Goal: Transaction & Acquisition: Purchase product/service

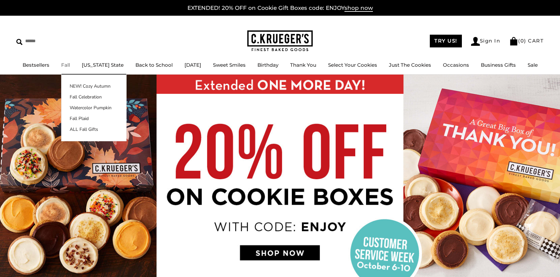
click at [66, 64] on link "Fall" at bounding box center [65, 65] width 9 height 6
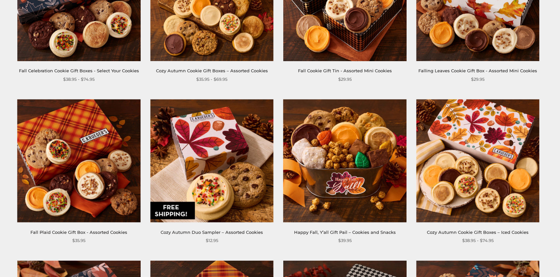
scroll to position [33, 0]
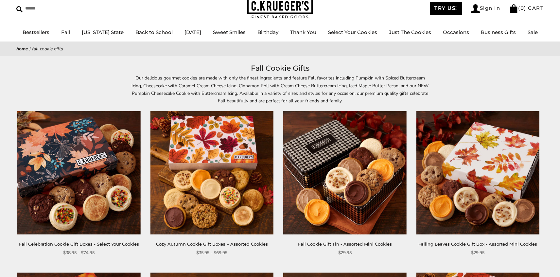
click at [450, 174] on img at bounding box center [477, 172] width 123 height 123
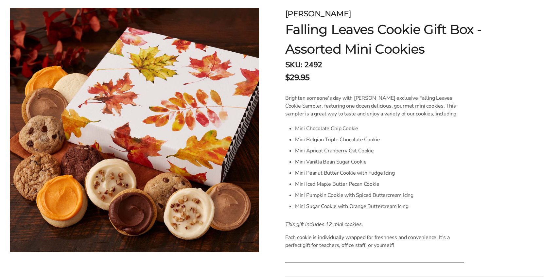
scroll to position [131, 0]
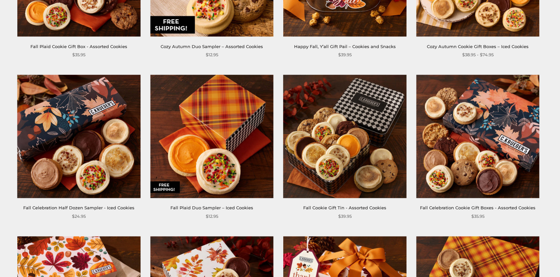
scroll to position [392, 0]
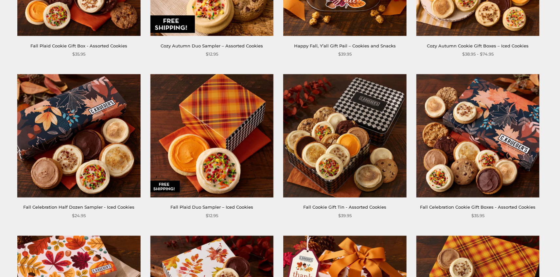
click at [467, 159] on img at bounding box center [477, 135] width 123 height 123
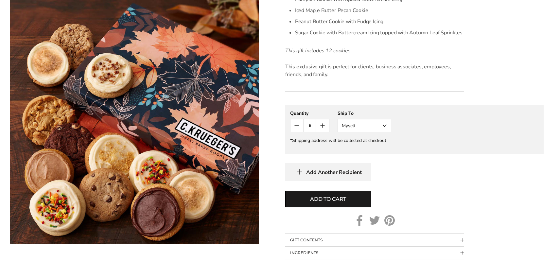
scroll to position [327, 0]
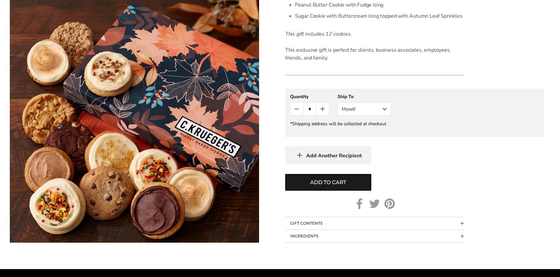
click at [461, 222] on span "Collapsible block button" at bounding box center [462, 224] width 4 height 4
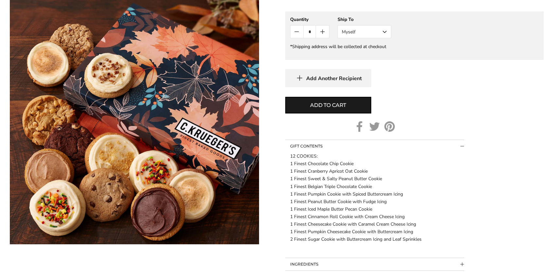
scroll to position [425, 0]
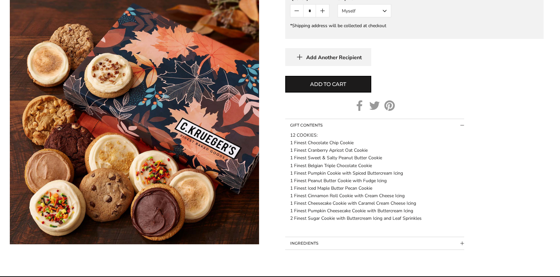
click at [463, 126] on span "Collapsible block button" at bounding box center [462, 126] width 4 height 4
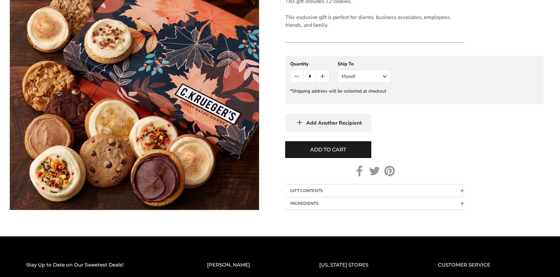
scroll to position [327, 0]
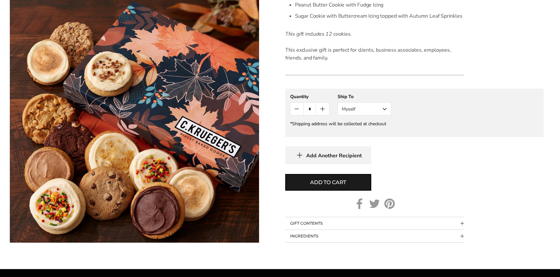
click at [382, 109] on button "Myself" at bounding box center [364, 108] width 54 height 13
click at [374, 130] on button "Other Recipient" at bounding box center [364, 133] width 53 height 12
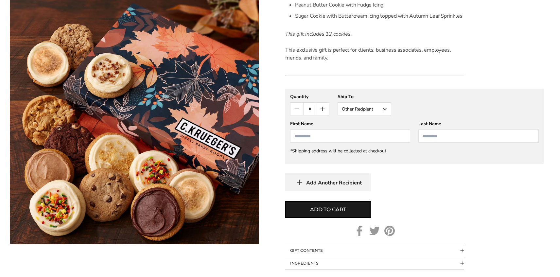
click at [312, 136] on input "First Name" at bounding box center [350, 135] width 120 height 13
type input "**********"
click at [325, 112] on icon "Count plus" at bounding box center [322, 109] width 8 height 8
click at [346, 180] on span "Add Another Recipient" at bounding box center [334, 182] width 56 height 7
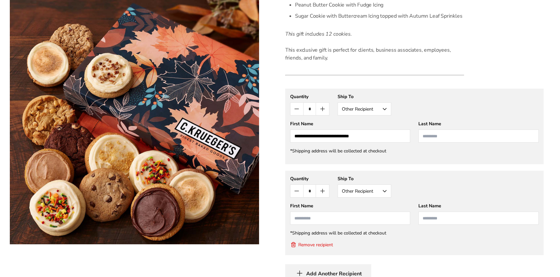
click at [297, 114] on button "Count minus" at bounding box center [296, 109] width 13 height 12
type input "*"
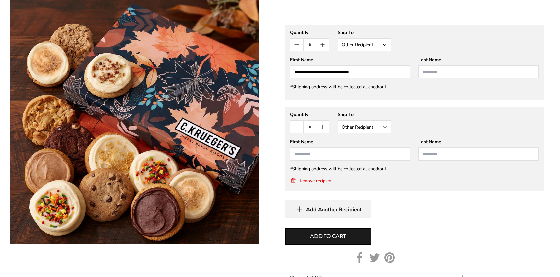
scroll to position [392, 0]
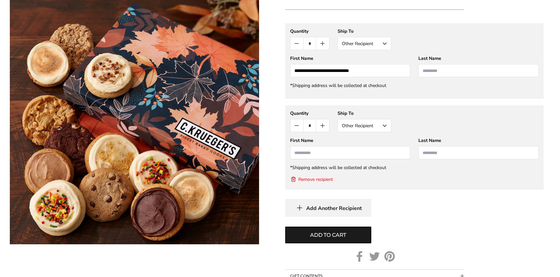
click at [306, 152] on input "First Name" at bounding box center [350, 152] width 120 height 13
type input "*"
type input "**********"
click at [540, 220] on form "C.KRUEGER'S Fall Celebration Cookie Gift Boxes - Assorted Cookies SKU: 2510 $35…" at bounding box center [414, 3] width 258 height 584
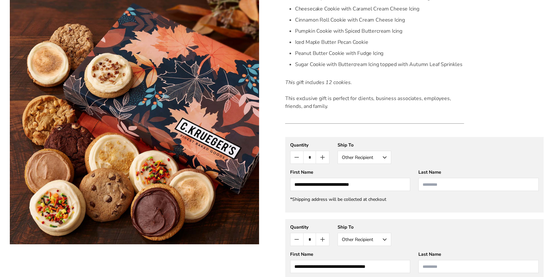
scroll to position [294, 0]
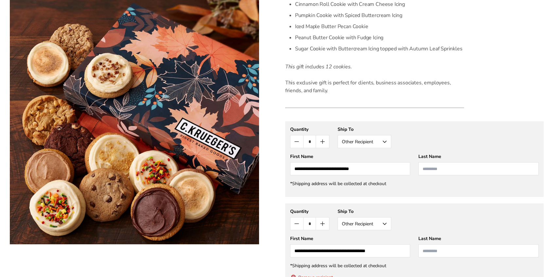
click at [386, 143] on button "Other Recipient" at bounding box center [364, 141] width 54 height 13
click at [357, 154] on button "Myself" at bounding box center [364, 154] width 53 height 12
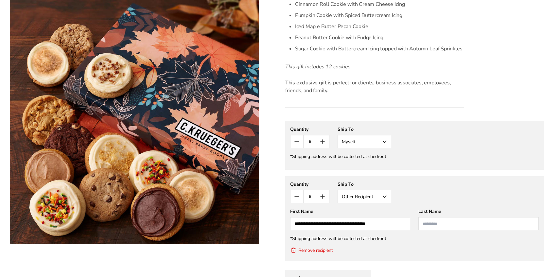
click at [300, 198] on icon "Count minus" at bounding box center [297, 197] width 8 height 8
click at [311, 198] on input "*" at bounding box center [309, 196] width 13 height 12
click at [321, 250] on button "Remove recipient" at bounding box center [311, 250] width 43 height 7
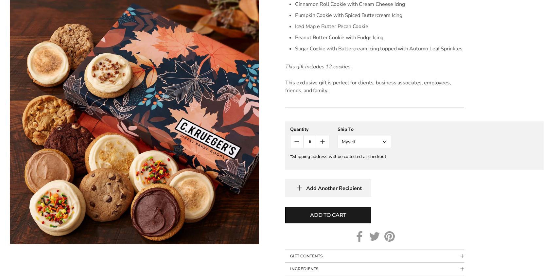
click at [321, 140] on icon "Count plus" at bounding box center [322, 142] width 8 height 8
click at [340, 213] on span "Add to cart" at bounding box center [328, 215] width 36 height 8
type input "*"
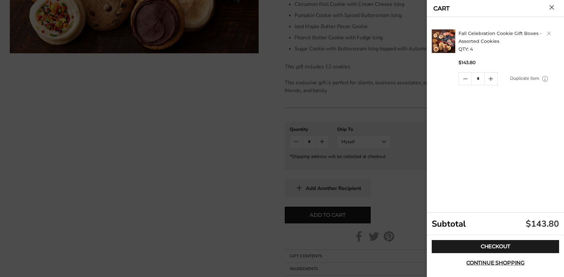
click at [238, 195] on div at bounding box center [282, 138] width 564 height 277
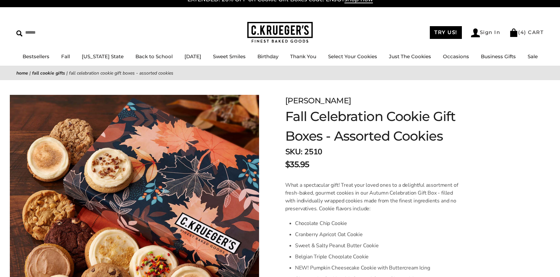
scroll to position [0, 0]
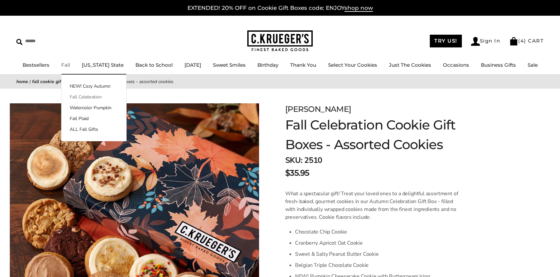
click at [85, 96] on link "Fall Celebration" at bounding box center [93, 96] width 65 height 7
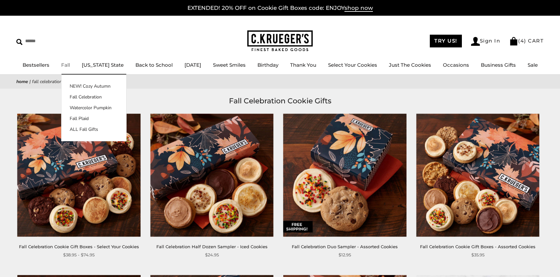
click at [81, 82] on div "NEW! Cozy Autumn Fall Celebration Watercolor Pumpkin Fall Plaid ALL Fall Gifts" at bounding box center [93, 108] width 65 height 67
click at [81, 85] on link "NEW! Cozy Autumn" at bounding box center [93, 86] width 65 height 7
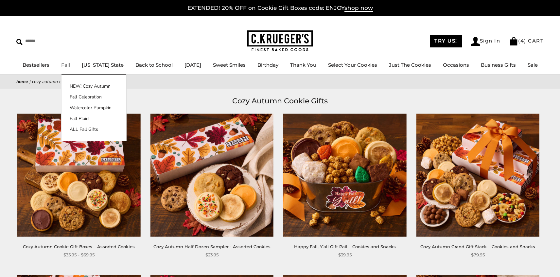
click at [69, 64] on link "Fall" at bounding box center [65, 65] width 9 height 6
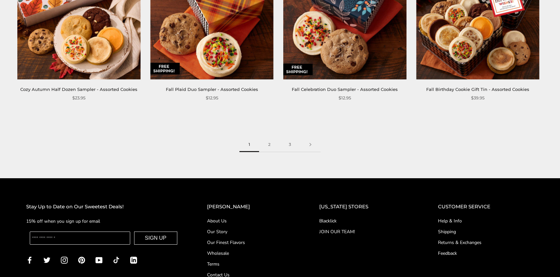
scroll to position [1013, 0]
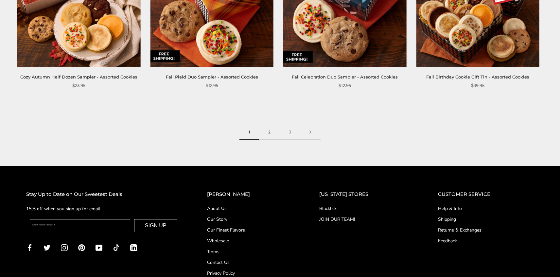
click at [269, 126] on link "2" at bounding box center [269, 132] width 21 height 15
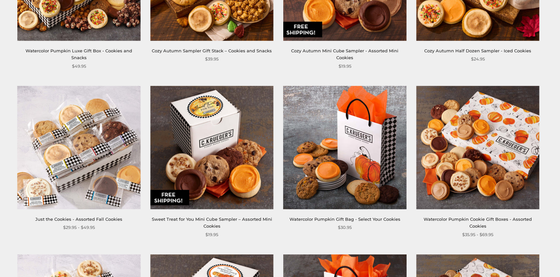
scroll to position [392, 0]
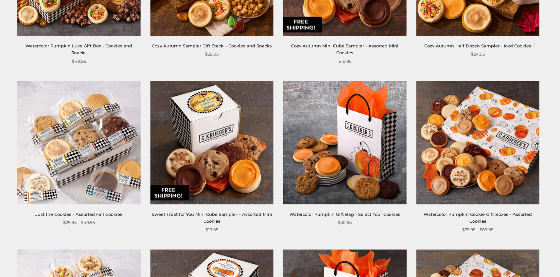
click at [62, 154] on img at bounding box center [78, 142] width 123 height 123
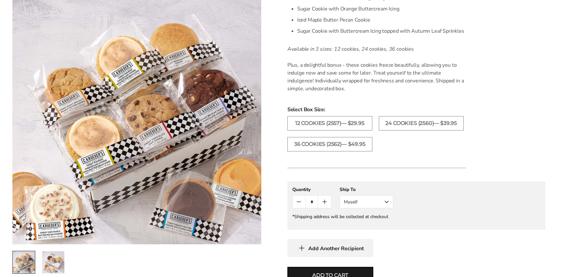
scroll to position [327, 0]
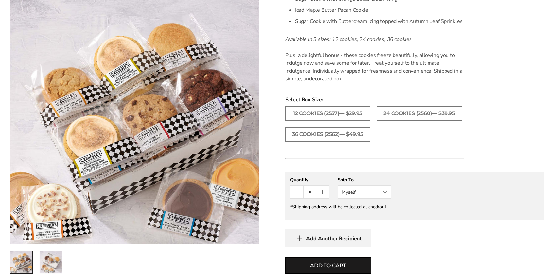
click at [322, 193] on icon "Count plus" at bounding box center [322, 192] width 0 height 4
click at [323, 193] on icon "Count plus" at bounding box center [322, 192] width 8 height 8
click at [333, 265] on span "Add to cart" at bounding box center [328, 265] width 36 height 8
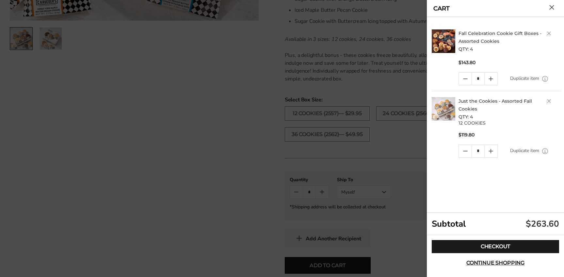
scroll to position [0, 0]
click at [549, 34] on link "Delete product" at bounding box center [550, 33] width 4 height 4
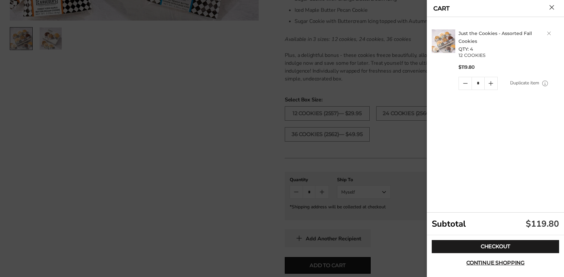
click at [237, 205] on div at bounding box center [282, 138] width 564 height 277
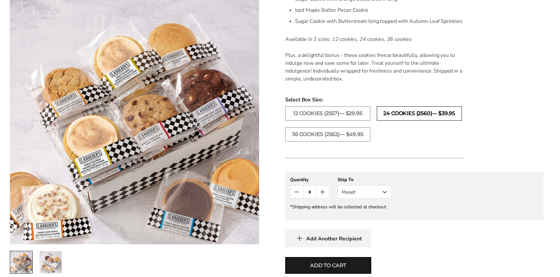
click at [403, 115] on label "24 COOKIES (2560)— $39.95" at bounding box center [419, 113] width 85 height 14
click at [324, 194] on icon "Count plus" at bounding box center [322, 192] width 8 height 8
click at [299, 194] on icon "Count minus" at bounding box center [297, 192] width 8 height 8
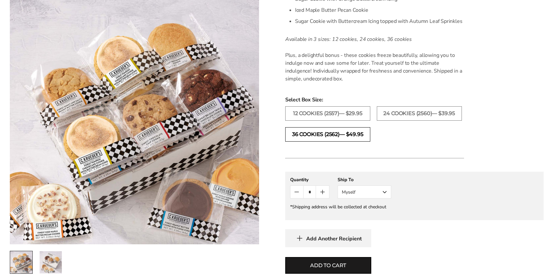
click at [341, 138] on label "36 COOKIES (2562)— $49.95" at bounding box center [327, 134] width 85 height 14
click at [395, 114] on label "24 COOKIES (2560)— $39.95" at bounding box center [419, 113] width 85 height 14
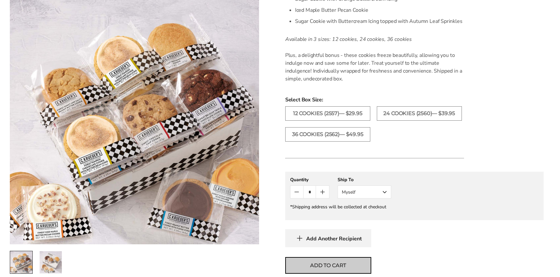
click at [328, 267] on span "Add to cart" at bounding box center [328, 265] width 36 height 8
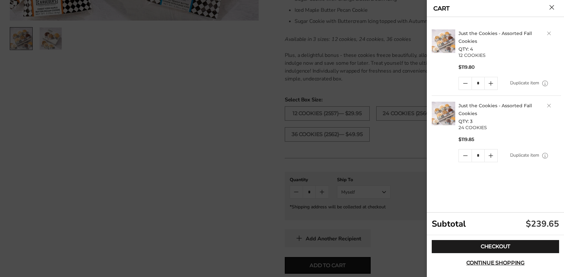
click at [238, 204] on div at bounding box center [282, 138] width 564 height 277
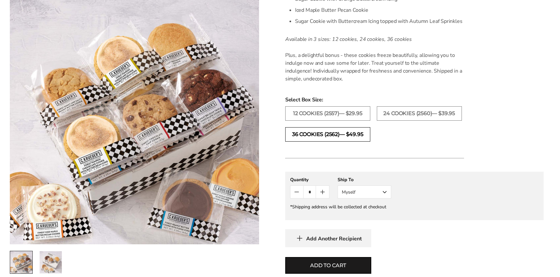
click at [332, 136] on label "36 COOKIES (2562)— $49.95" at bounding box center [327, 134] width 85 height 14
click at [321, 191] on icon "Count plus" at bounding box center [322, 192] width 8 height 8
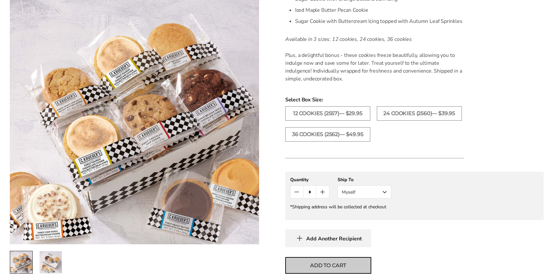
click at [317, 261] on span "Add to cart" at bounding box center [328, 265] width 36 height 8
type input "*"
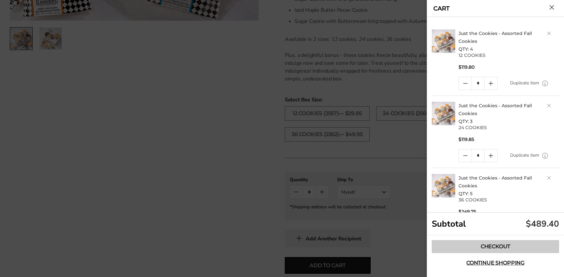
click at [476, 248] on link "Checkout" at bounding box center [495, 246] width 127 height 13
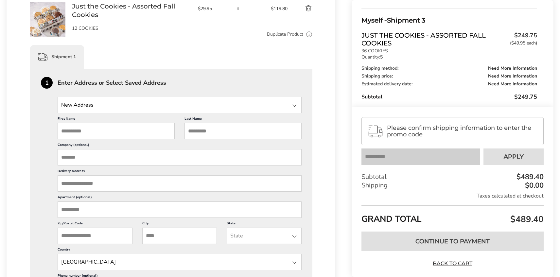
scroll to position [131, 0]
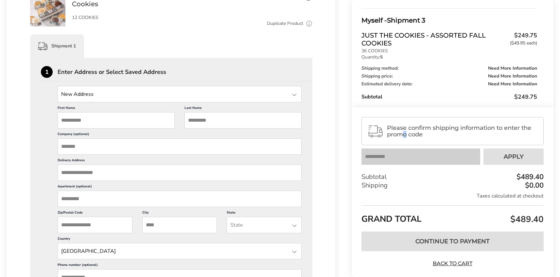
click at [405, 135] on span "Please confirm shipping information to enter the promo code" at bounding box center [462, 131] width 151 height 13
drag, startPoint x: 405, startPoint y: 135, endPoint x: 392, endPoint y: 132, distance: 13.0
click at [392, 132] on div "Please confirm shipping information to enter the promo code" at bounding box center [452, 131] width 182 height 28
drag, startPoint x: 392, startPoint y: 132, endPoint x: 397, endPoint y: 132, distance: 5.2
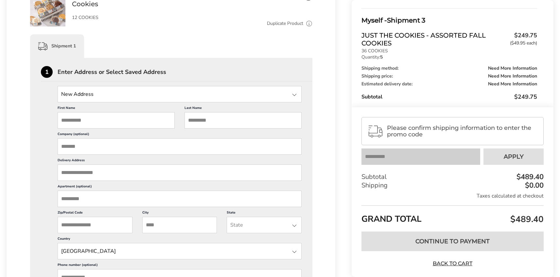
click at [397, 132] on span "Please confirm shipping information to enter the promo code" at bounding box center [462, 131] width 151 height 13
click at [372, 126] on g at bounding box center [475, 211] width 254 height 214
click at [372, 129] on rect at bounding box center [475, 131] width 229 height 30
click at [93, 95] on input "State" at bounding box center [180, 94] width 244 height 16
click at [91, 91] on input "State" at bounding box center [180, 94] width 244 height 16
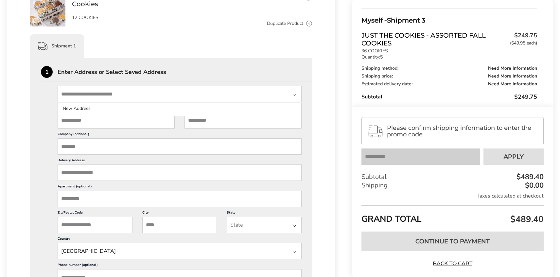
click at [96, 118] on input "First Name" at bounding box center [116, 120] width 117 height 16
type input "*****"
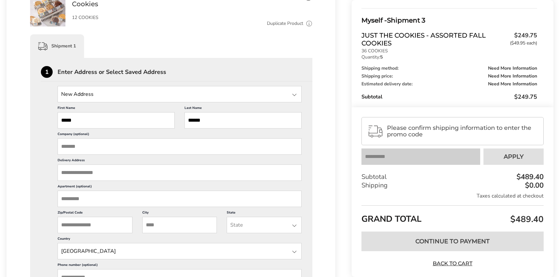
type input "******"
type input "**********"
click at [99, 170] on input "Delivery Address" at bounding box center [180, 172] width 244 height 16
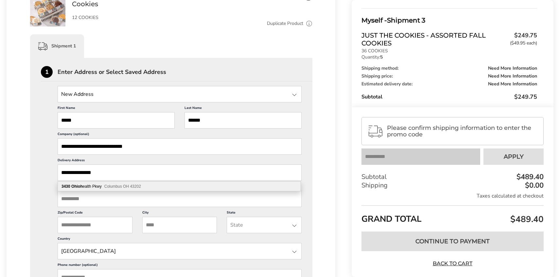
click at [143, 188] on div "3430 Ohioh ealth Pkwy Columbus OH 43202" at bounding box center [179, 186] width 243 height 10
type input "**********"
type input "********"
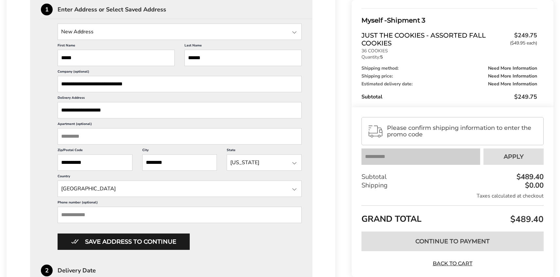
scroll to position [196, 0]
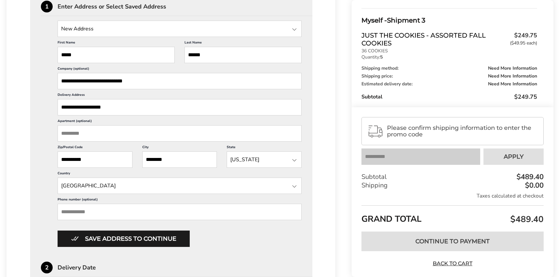
click at [85, 211] on input "Phone number (optional)" at bounding box center [180, 212] width 244 height 16
type input "**********"
drag, startPoint x: 143, startPoint y: 81, endPoint x: 93, endPoint y: 80, distance: 50.0
click at [93, 80] on input "**********" at bounding box center [180, 81] width 244 height 16
type input "**********"
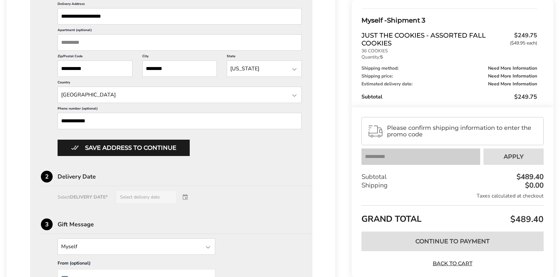
scroll to position [294, 0]
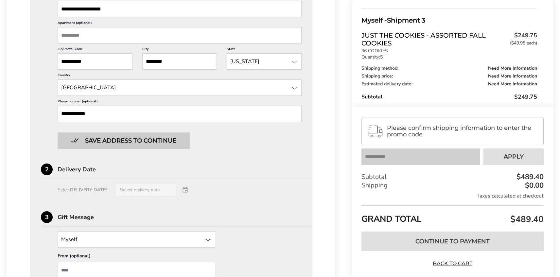
click at [142, 146] on button "Save address to continue" at bounding box center [124, 140] width 132 height 16
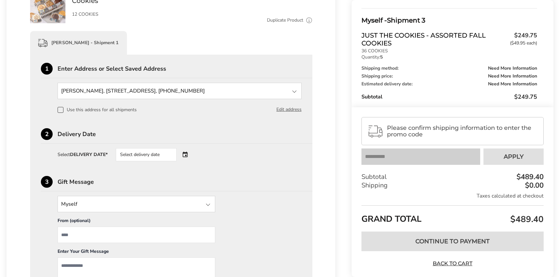
scroll to position [131, 0]
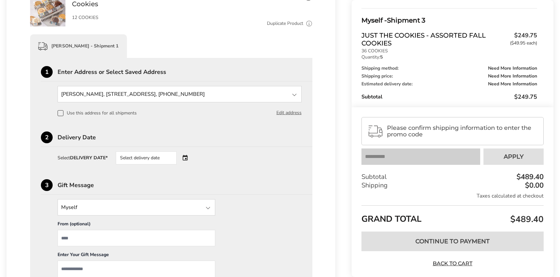
click at [132, 155] on div "Select delivery date" at bounding box center [146, 157] width 61 height 13
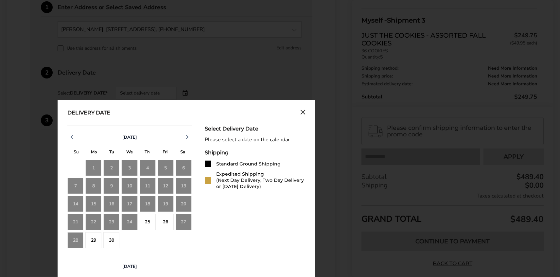
scroll to position [196, 0]
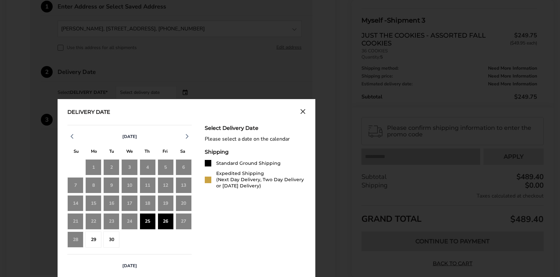
click at [144, 220] on div "25" at bounding box center [148, 221] width 16 height 16
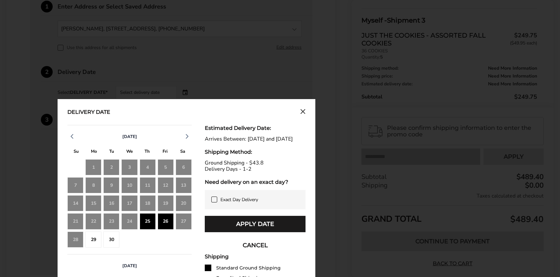
click at [213, 202] on icon at bounding box center [213, 199] width 5 height 5
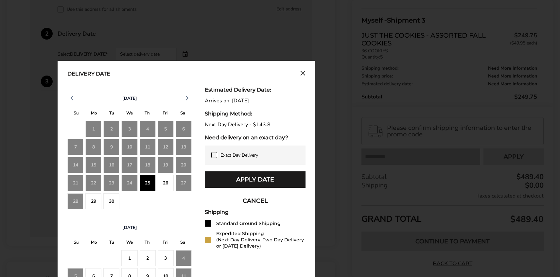
scroll to position [294, 0]
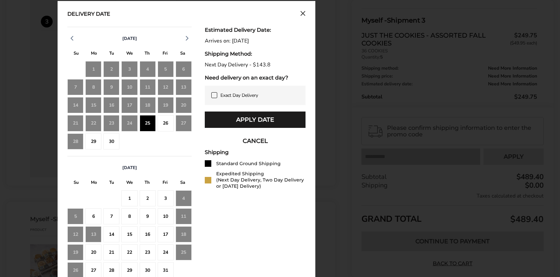
click at [92, 142] on div "29" at bounding box center [93, 141] width 16 height 16
click at [213, 93] on icon at bounding box center [213, 95] width 5 height 5
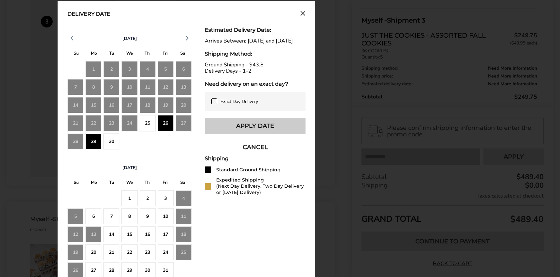
click at [228, 130] on button "Apply Date" at bounding box center [255, 126] width 101 height 16
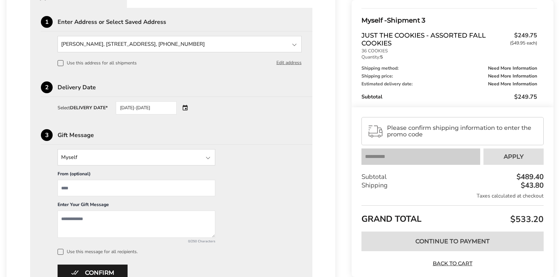
scroll to position [158, 0]
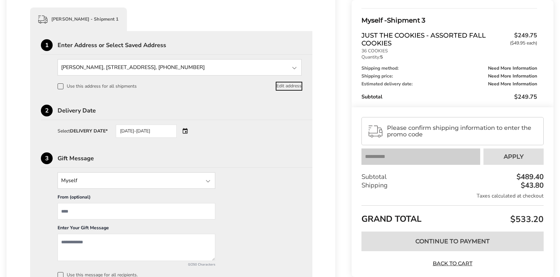
click at [283, 89] on button "Edit address" at bounding box center [288, 85] width 25 height 7
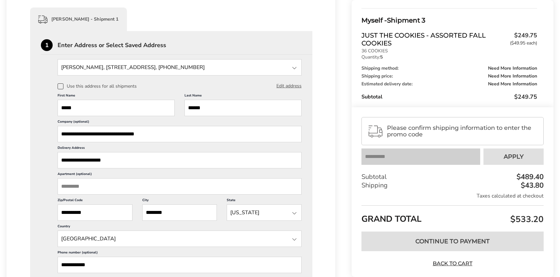
drag, startPoint x: 83, startPoint y: 108, endPoint x: 38, endPoint y: 102, distance: 45.9
click at [38, 102] on div "**********" at bounding box center [171, 277] width 282 height 492
type input "***"
type input "*******"
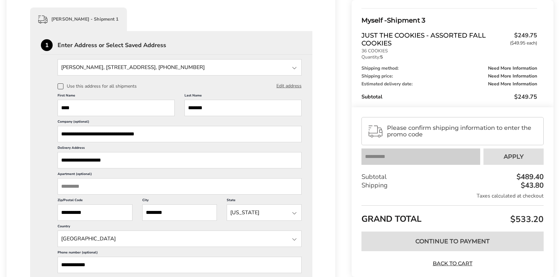
drag, startPoint x: 150, startPoint y: 134, endPoint x: 120, endPoint y: 137, distance: 30.3
click at [120, 137] on input "**********" at bounding box center [180, 134] width 244 height 16
type input "**********"
click at [421, 134] on span "Please confirm shipping information to enter the promo code" at bounding box center [462, 131] width 151 height 13
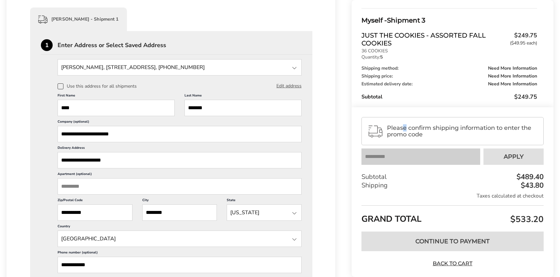
drag, startPoint x: 421, startPoint y: 134, endPoint x: 404, endPoint y: 130, distance: 17.8
click at [404, 130] on span "Please confirm shipping information to enter the promo code" at bounding box center [462, 131] width 151 height 13
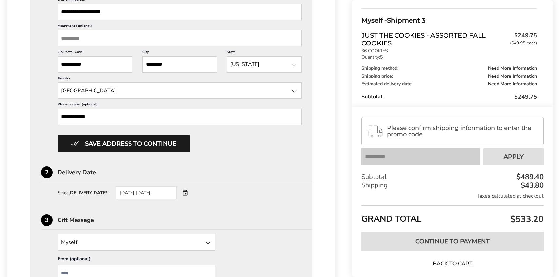
scroll to position [354, 0]
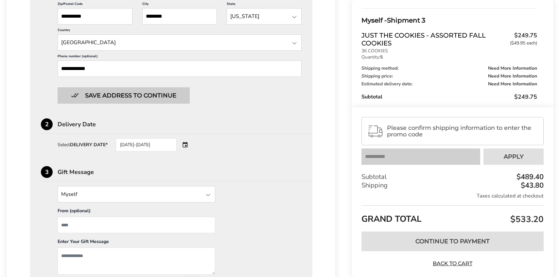
click at [160, 98] on button "Save address to continue" at bounding box center [124, 95] width 132 height 16
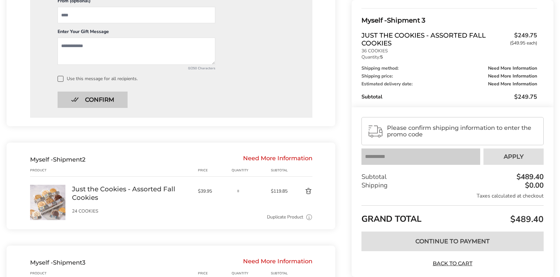
click at [81, 98] on button "Confirm" at bounding box center [93, 100] width 70 height 16
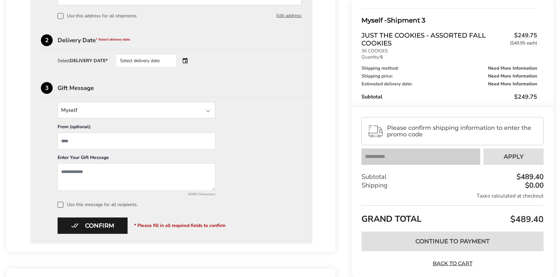
scroll to position [223, 0]
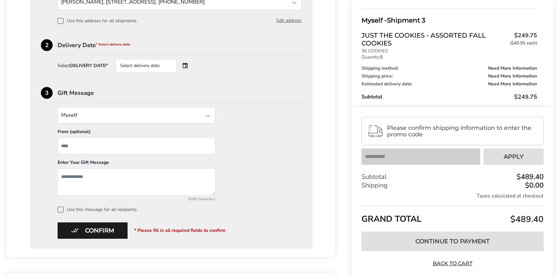
click at [210, 116] on div at bounding box center [208, 116] width 8 height 8
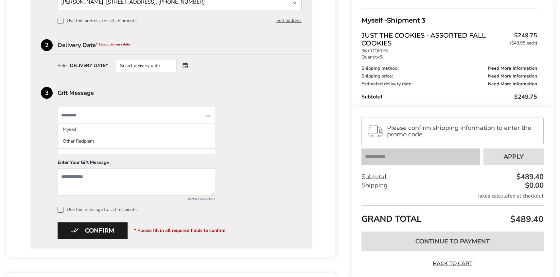
click at [207, 118] on div at bounding box center [208, 116] width 8 height 8
click at [210, 118] on div at bounding box center [208, 116] width 8 height 8
click at [209, 120] on input "State" at bounding box center [137, 115] width 158 height 16
click at [211, 115] on div "Myself Myself Other Recipient" at bounding box center [137, 115] width 158 height 16
click at [188, 66] on div "Select delivery date" at bounding box center [155, 65] width 79 height 13
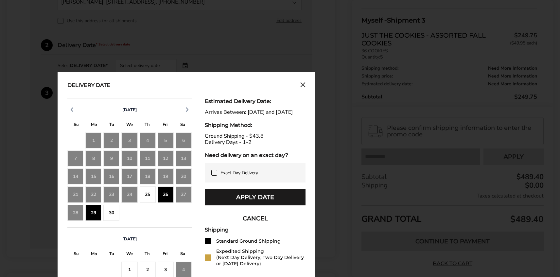
click at [89, 213] on div "29" at bounding box center [93, 213] width 16 height 16
click at [92, 214] on div "29" at bounding box center [93, 213] width 16 height 16
click at [301, 83] on div "Delivery Date September 2025 S M T W T F S 31 1 2 3 4 5 6 7 8 9 10 11 12 13 14 …" at bounding box center [187, 219] width 258 height 294
click at [301, 85] on icon "Close calendar" at bounding box center [302, 85] width 5 height 6
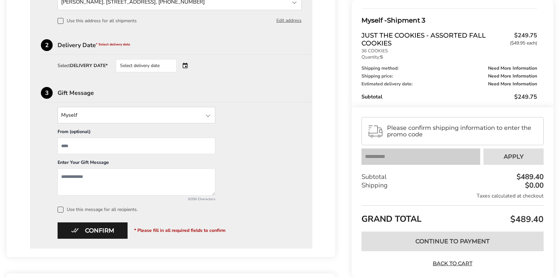
click at [166, 65] on div "Select delivery date" at bounding box center [146, 65] width 61 height 13
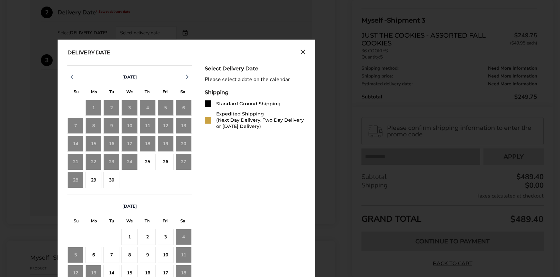
scroll to position [288, 0]
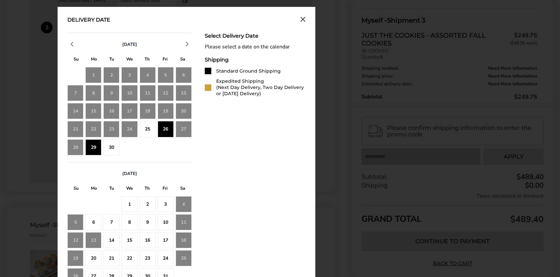
click at [97, 149] on div "29" at bounding box center [93, 147] width 16 height 16
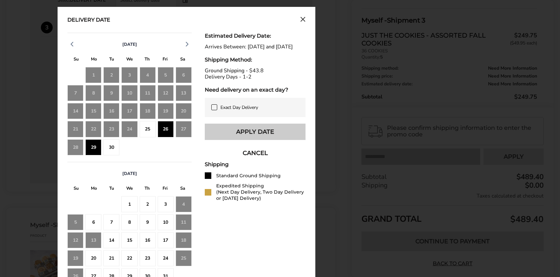
click at [236, 140] on button "Apply Date" at bounding box center [255, 132] width 101 height 16
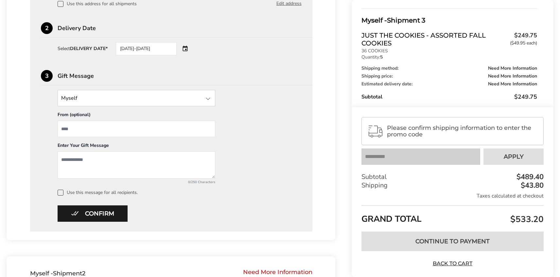
scroll to position [256, 0]
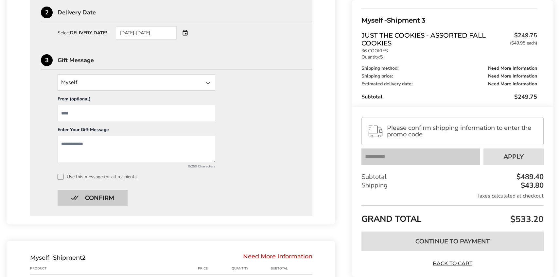
click at [105, 194] on button "Confirm" at bounding box center [93, 198] width 70 height 16
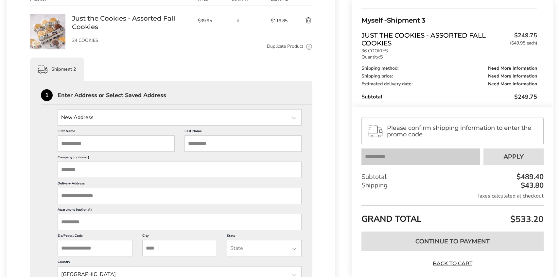
scroll to position [183, 0]
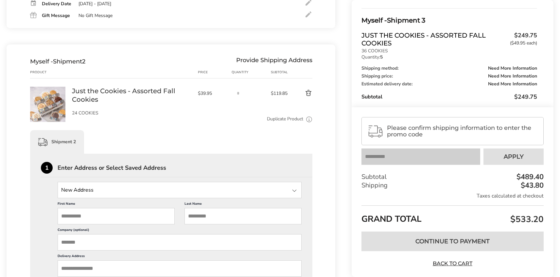
click at [294, 193] on div at bounding box center [294, 191] width 8 height 8
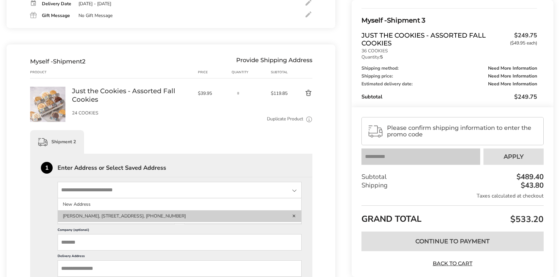
click at [133, 213] on li "Jay Trainer, 3430 Ohiohealth Pkwy, Columbus, OH, 43202-1575, United States, 614…" at bounding box center [179, 216] width 243 height 12
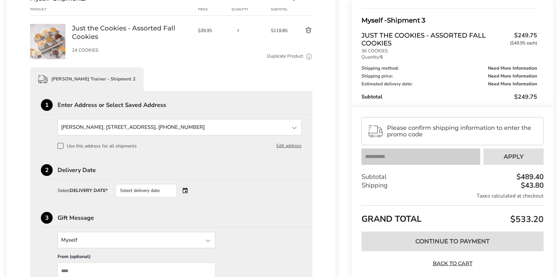
scroll to position [248, 0]
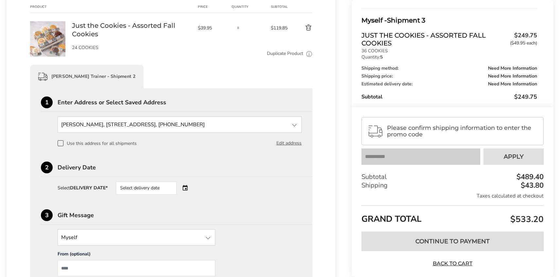
click at [59, 144] on span at bounding box center [61, 143] width 6 height 6
click at [187, 188] on div "Select delivery date" at bounding box center [155, 187] width 79 height 13
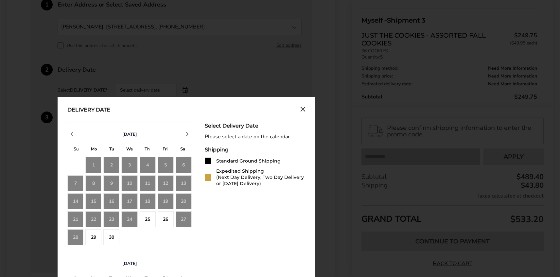
scroll to position [346, 0]
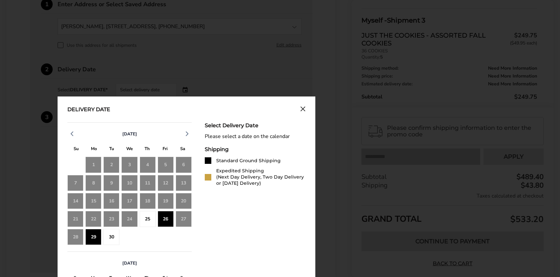
click at [91, 233] on div "29" at bounding box center [93, 237] width 16 height 16
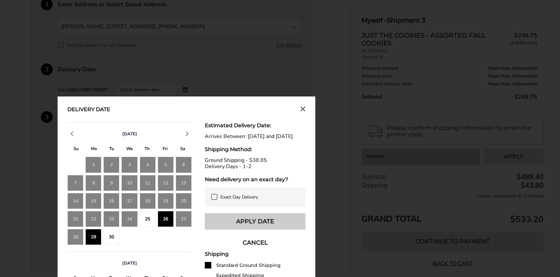
click at [225, 224] on button "Apply Date" at bounding box center [255, 221] width 101 height 16
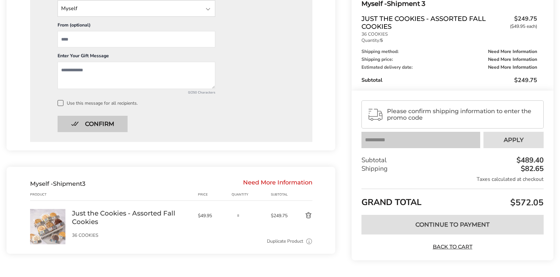
click at [104, 129] on button "Confirm" at bounding box center [93, 124] width 70 height 16
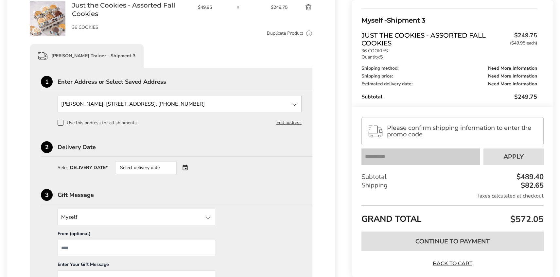
scroll to position [411, 0]
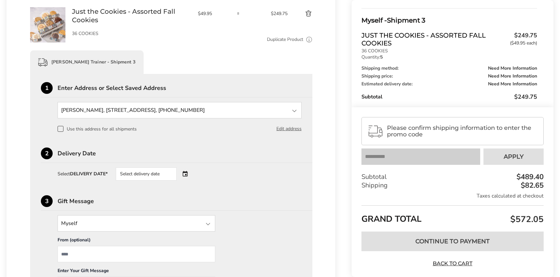
click at [186, 173] on div "Select delivery date" at bounding box center [155, 173] width 79 height 13
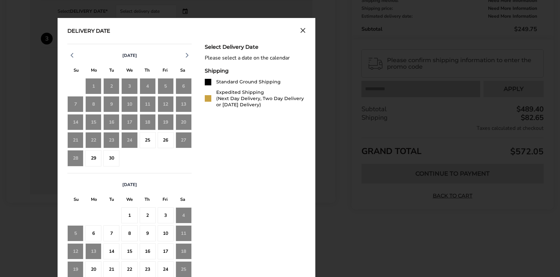
scroll to position [574, 0]
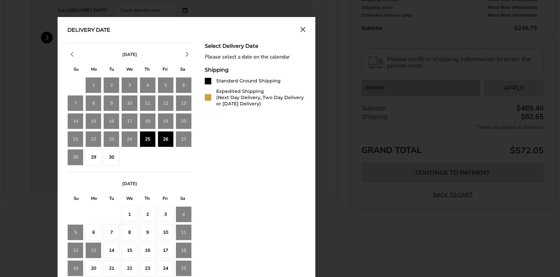
click at [165, 143] on div "26" at bounding box center [166, 139] width 16 height 16
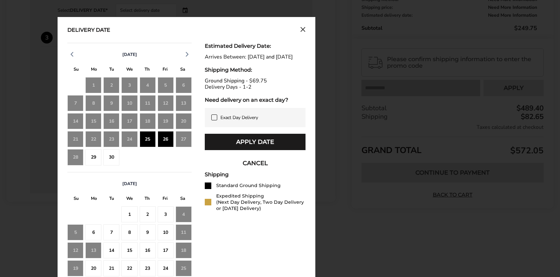
click at [87, 156] on div "29" at bounding box center [93, 157] width 16 height 16
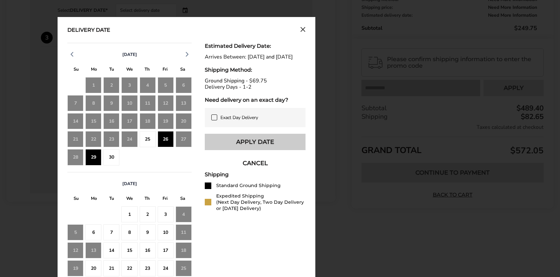
click at [234, 150] on button "Apply Date" at bounding box center [255, 142] width 101 height 16
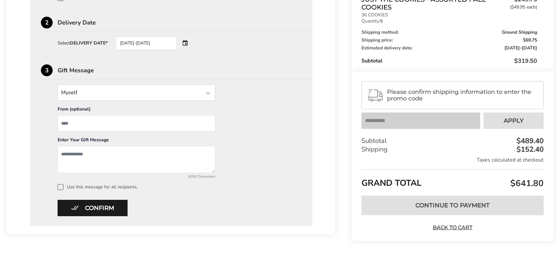
scroll to position [541, 0]
click at [110, 207] on button "Confirm" at bounding box center [93, 208] width 70 height 16
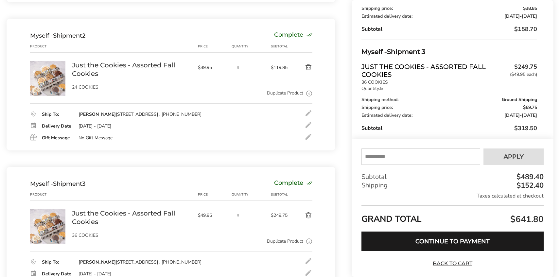
scroll to position [207, 0]
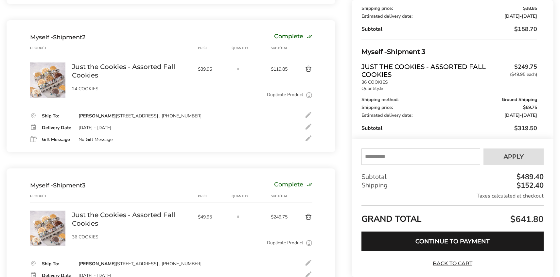
click at [374, 159] on input "text" at bounding box center [420, 156] width 119 height 16
type input "*********"
click at [515, 152] on button "Apply" at bounding box center [513, 156] width 60 height 16
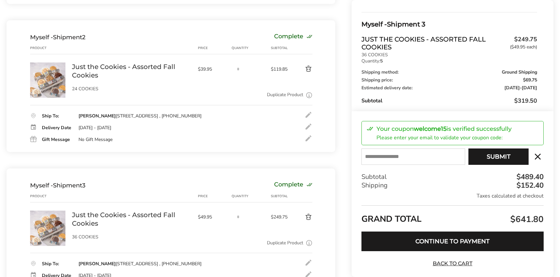
click at [400, 157] on input "E-mail" at bounding box center [413, 156] width 104 height 16
type input "**********"
click at [506, 158] on button "Submit" at bounding box center [498, 156] width 60 height 16
type input "**********"
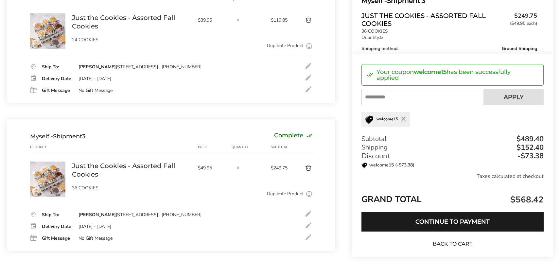
scroll to position [301, 0]
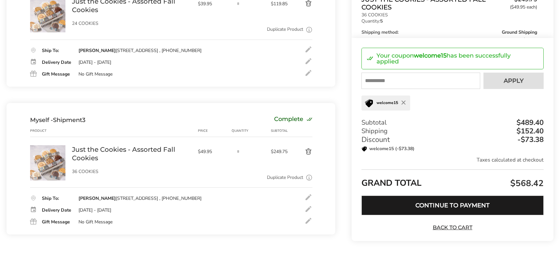
click at [456, 201] on button "Continue to Payment" at bounding box center [452, 205] width 182 height 20
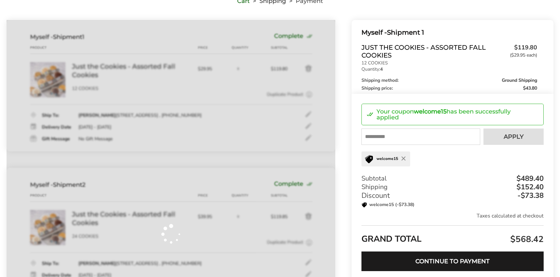
scroll to position [65, 0]
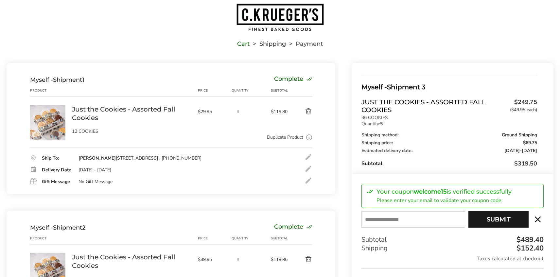
scroll to position [33, 0]
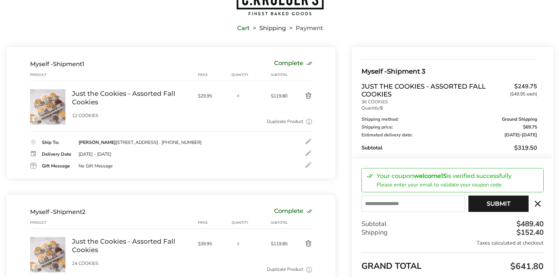
click at [84, 93] on link "Just the Cookies - Assorted Fall Cookies" at bounding box center [131, 97] width 119 height 17
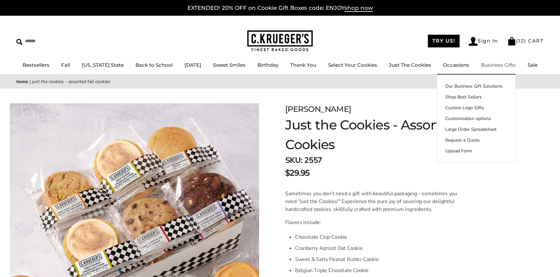
click at [540, 46] on ul "TRY US! Sign In ( 12 ) CART" at bounding box center [485, 40] width 125 height 13
click at [532, 42] on link "( 12 ) CART" at bounding box center [525, 41] width 37 height 6
